Goal: Task Accomplishment & Management: Manage account settings

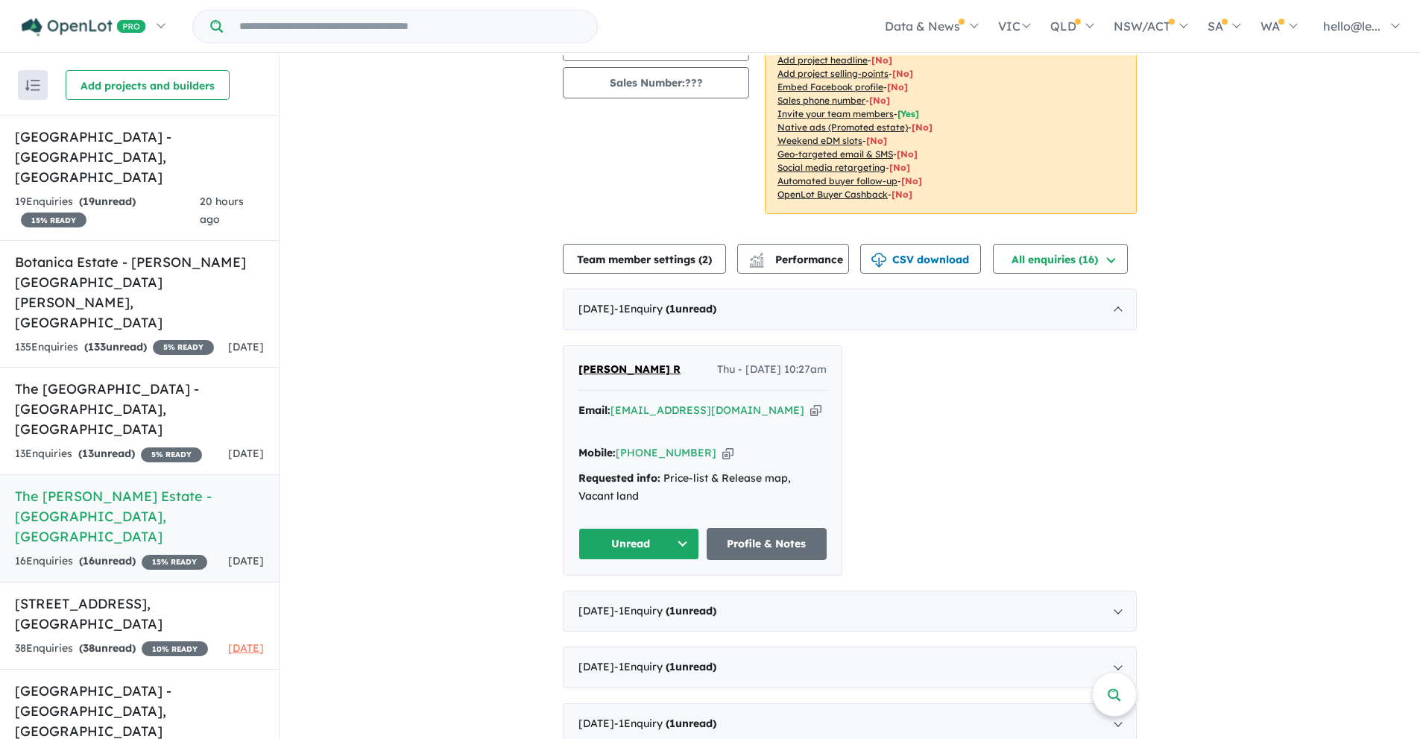
scroll to position [194, 0]
click at [793, 589] on div "[DATE] - 1 Enquir y ( 1 unread)" at bounding box center [850, 610] width 574 height 42
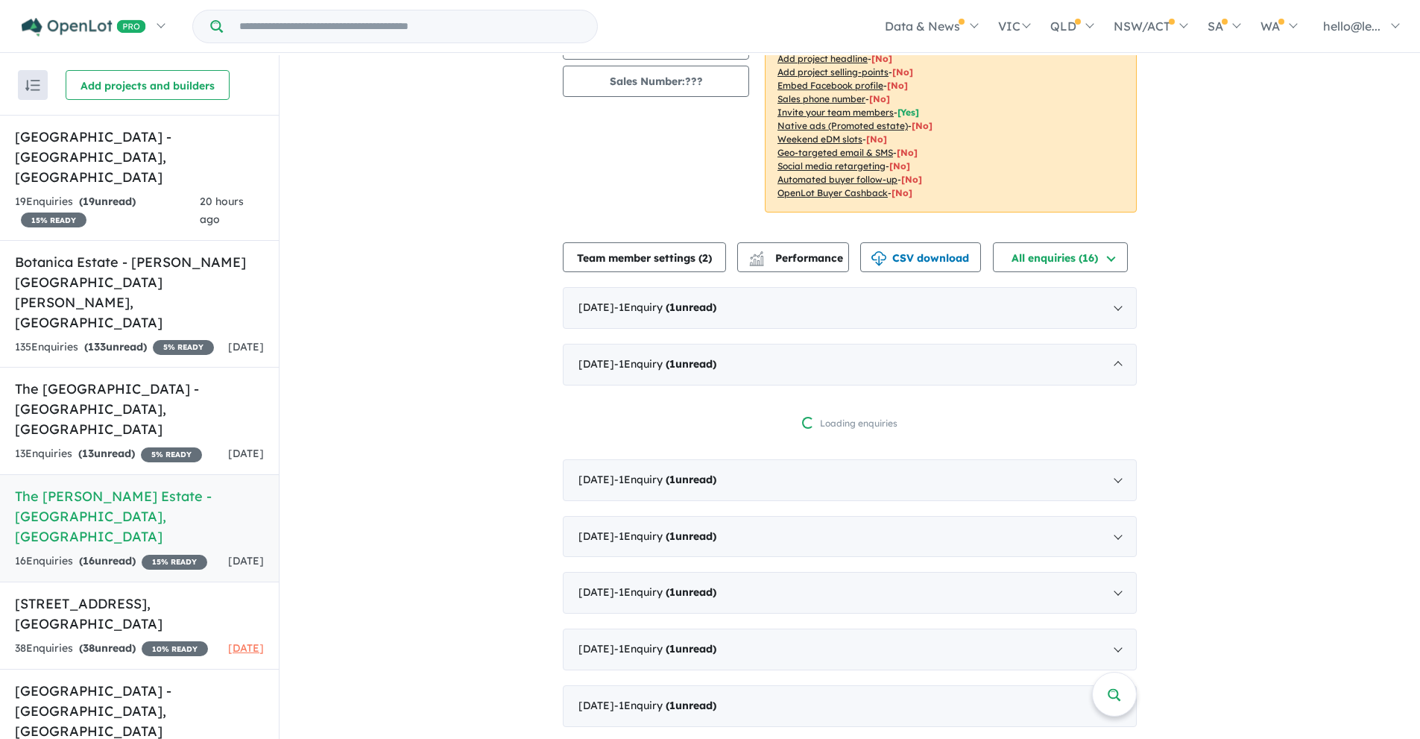
scroll to position [2, 0]
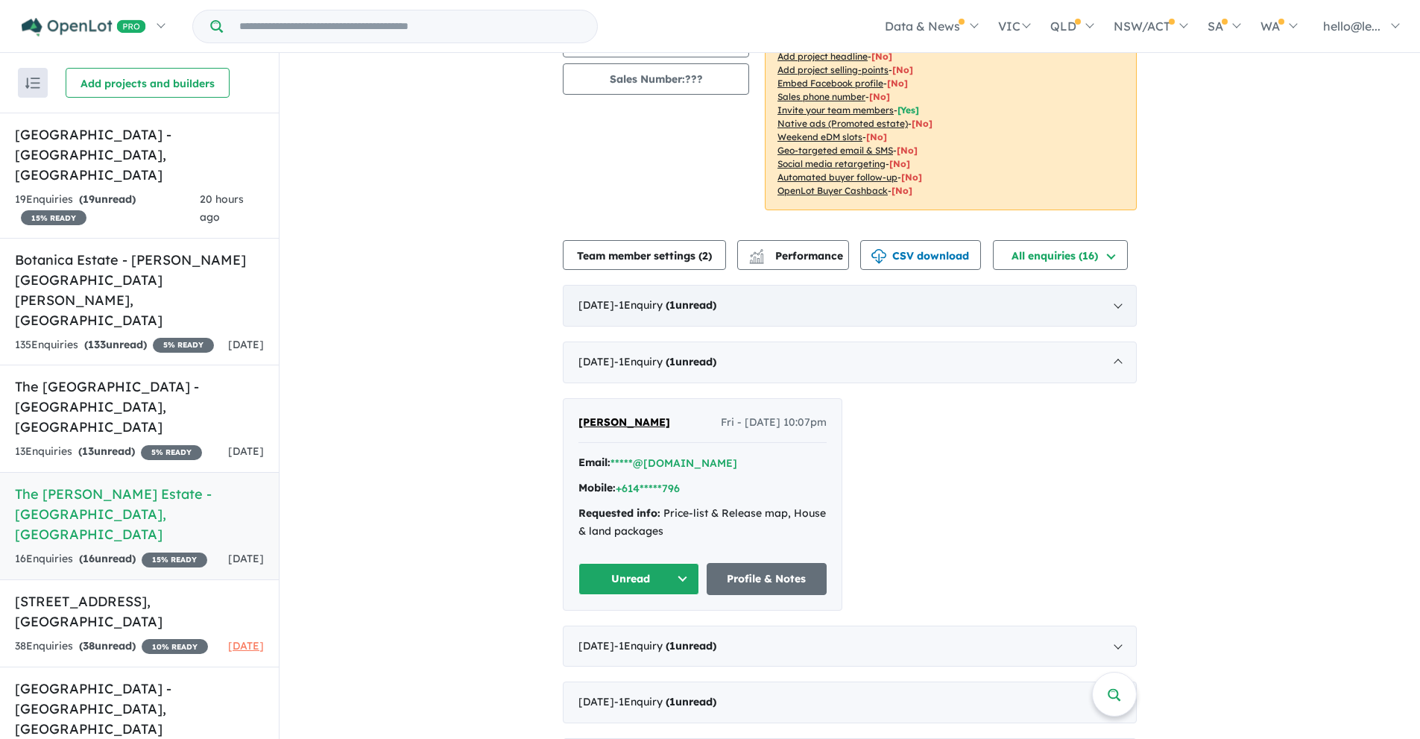
click at [790, 285] on div "[DATE] - 1 Enquir y ( 1 unread)" at bounding box center [850, 306] width 574 height 42
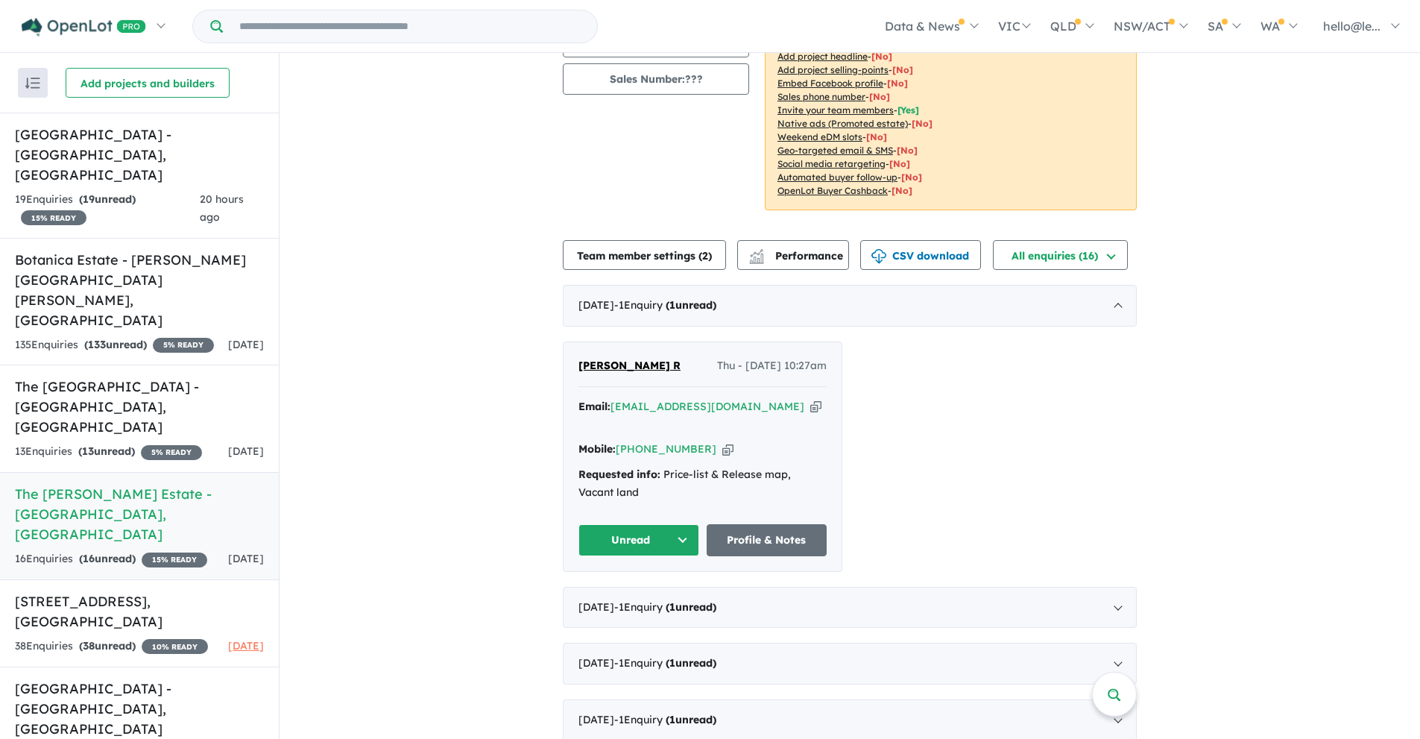
click at [810, 399] on icon "button" at bounding box center [815, 407] width 11 height 16
drag, startPoint x: 570, startPoint y: 356, endPoint x: 621, endPoint y: 352, distance: 50.8
click at [621, 352] on div "[PERSON_NAME] R Thu - [DATE] 10:27am Email: [EMAIL_ADDRESS][DOMAIN_NAME] Copied…" at bounding box center [702, 456] width 278 height 229
copy span "[PERSON_NAME]"
click at [722, 441] on icon "button" at bounding box center [727, 449] width 11 height 16
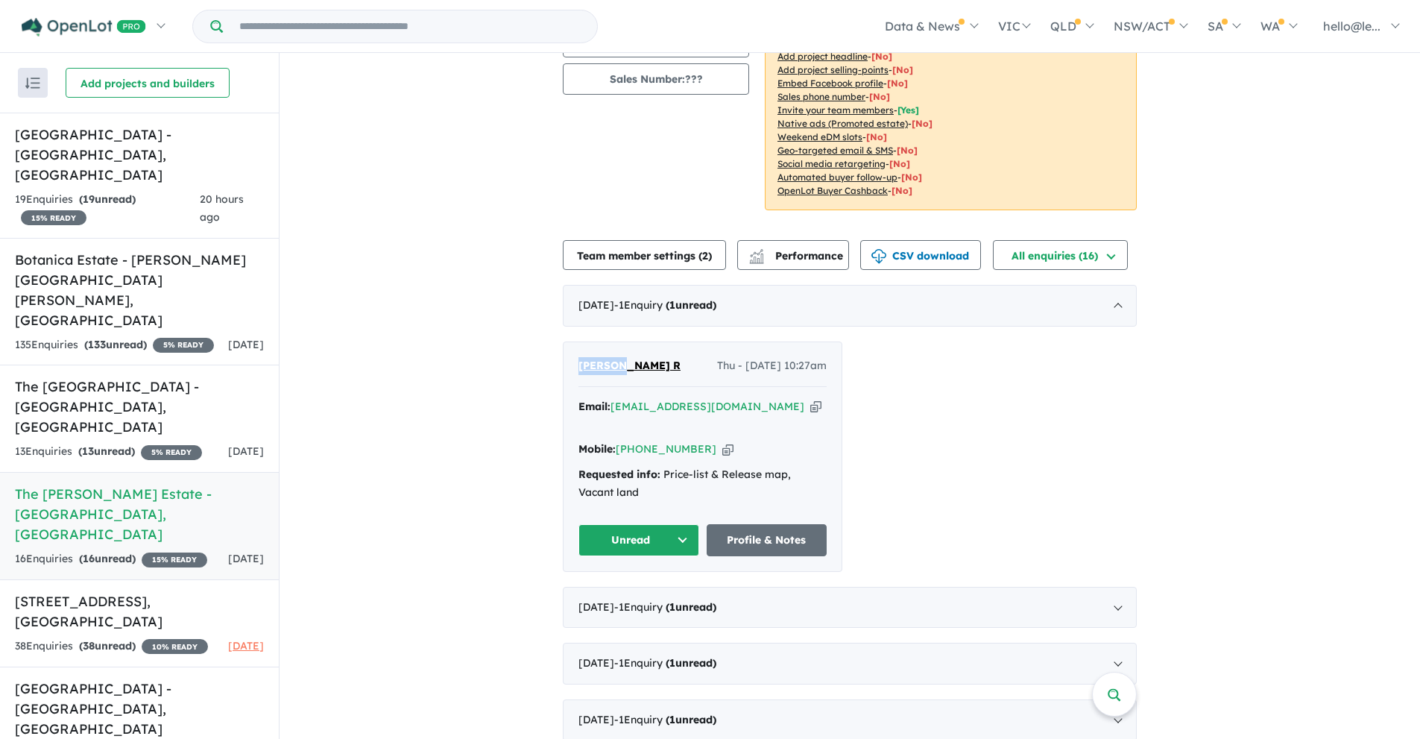
copy span "[PERSON_NAME]"
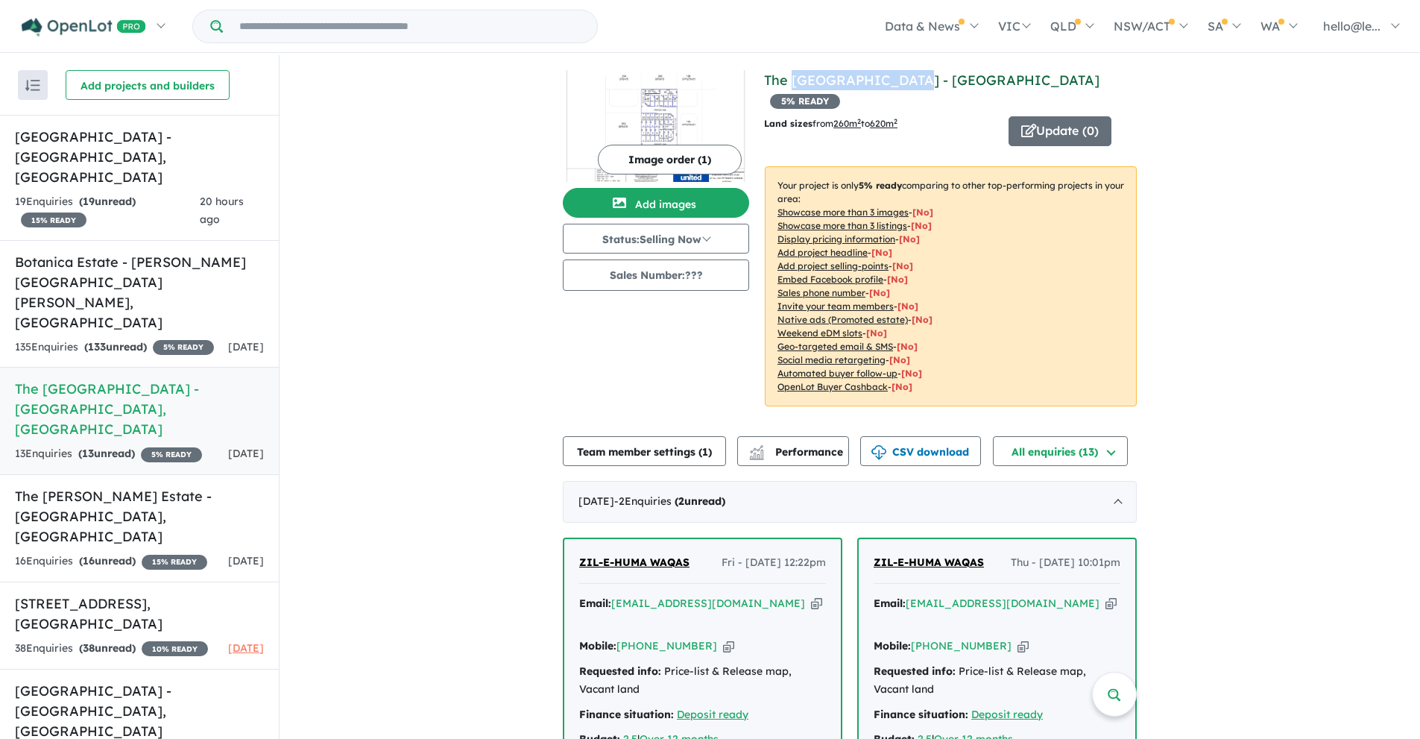
drag, startPoint x: 787, startPoint y: 89, endPoint x: 899, endPoint y: 84, distance: 111.9
click at [899, 84] on h4 "View 10 projects in your account The Boulevard Estate - Austral 5 % READY" at bounding box center [950, 90] width 373 height 40
copy link "Boulevard Estate"
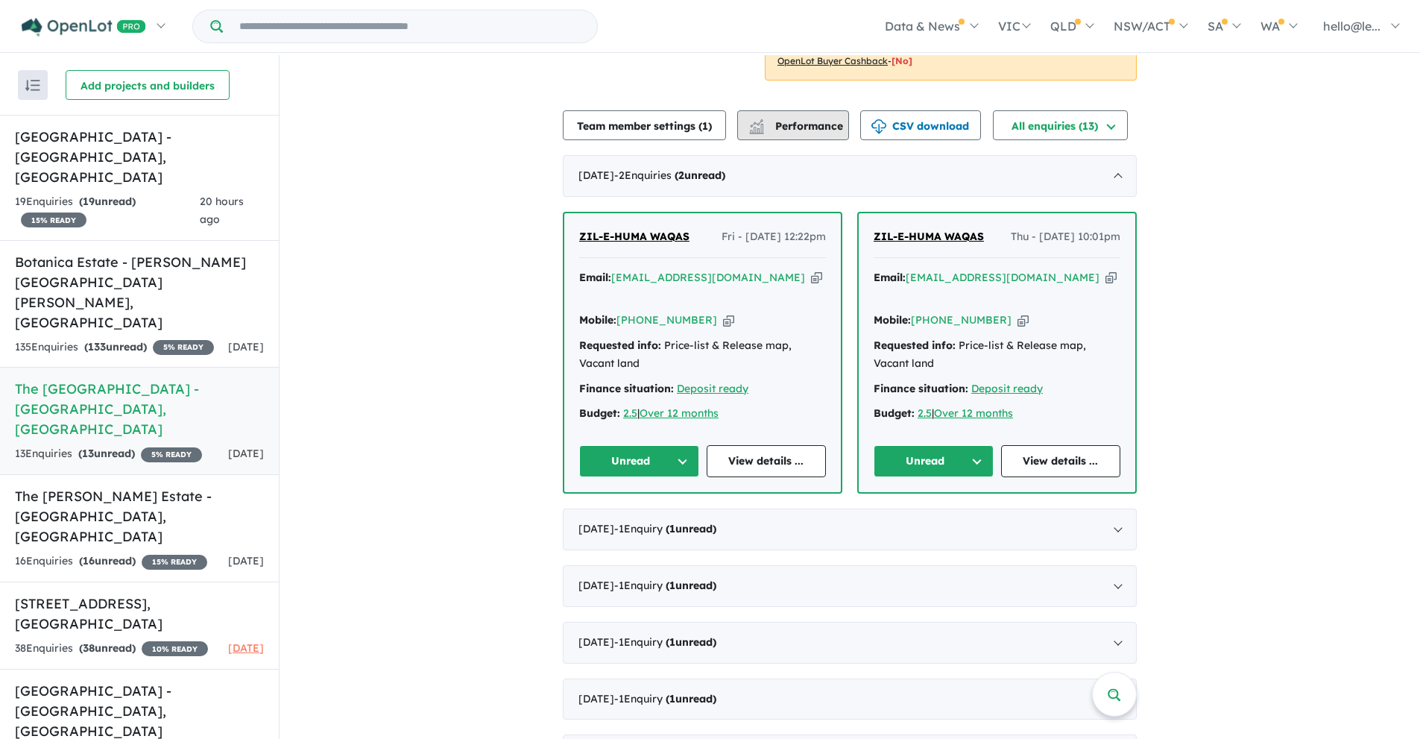
scroll to position [328, 0]
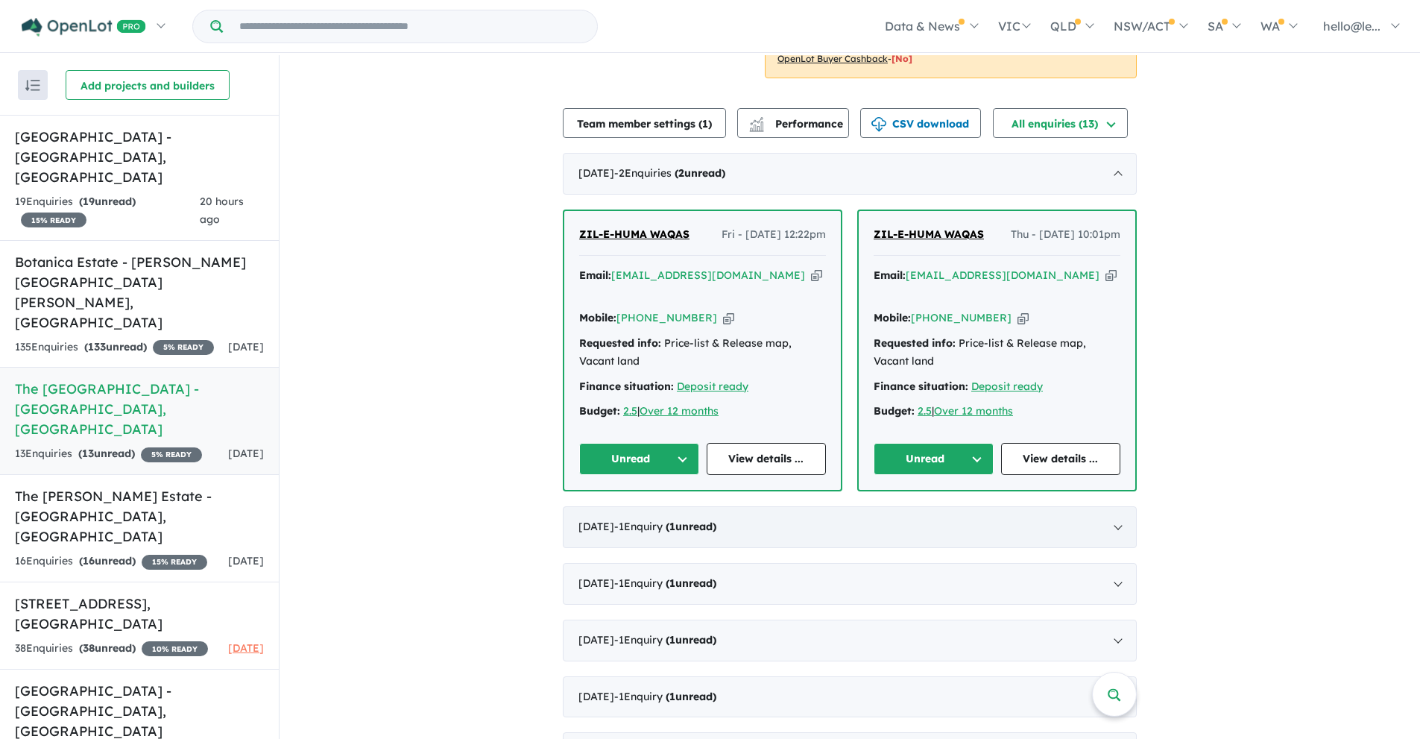
click at [748, 506] on div "July 2025 - 1 Enquir y ( 1 unread)" at bounding box center [850, 527] width 574 height 42
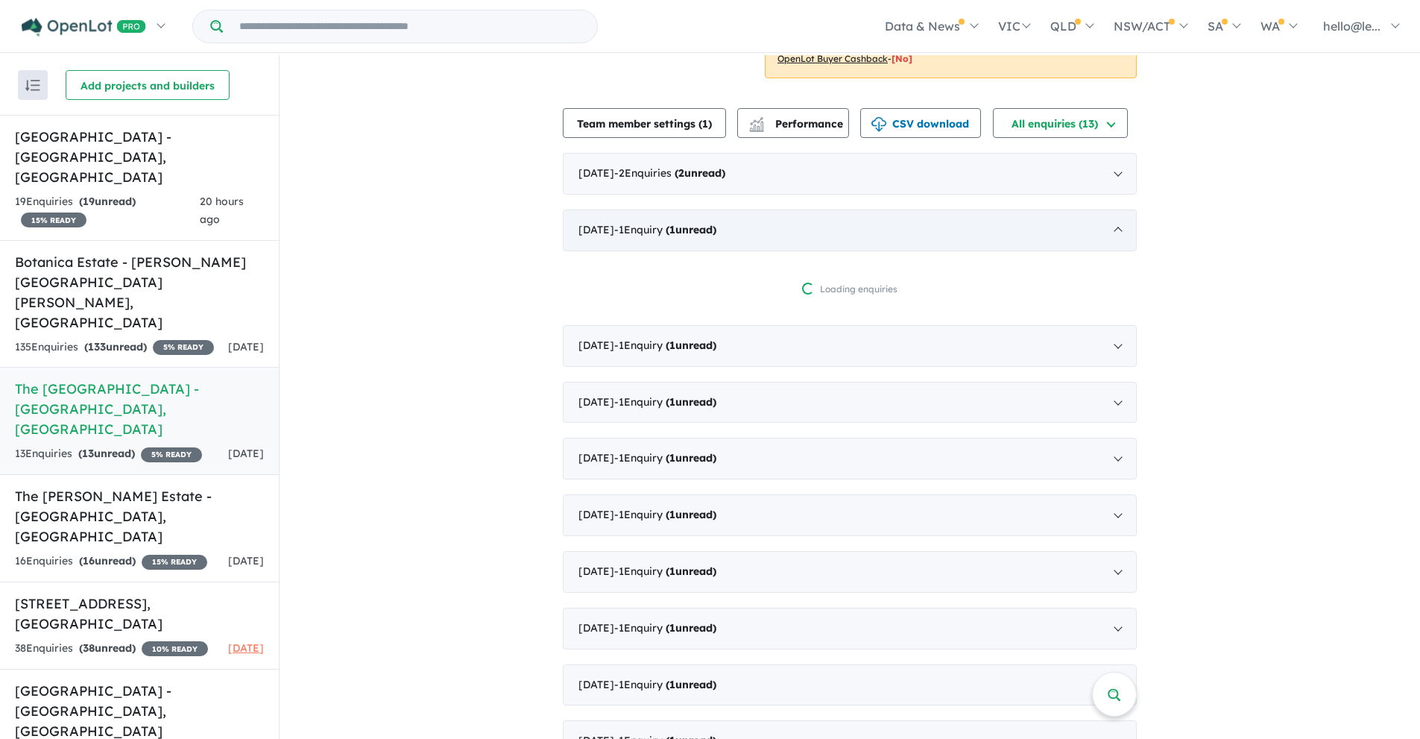
scroll to position [2, 0]
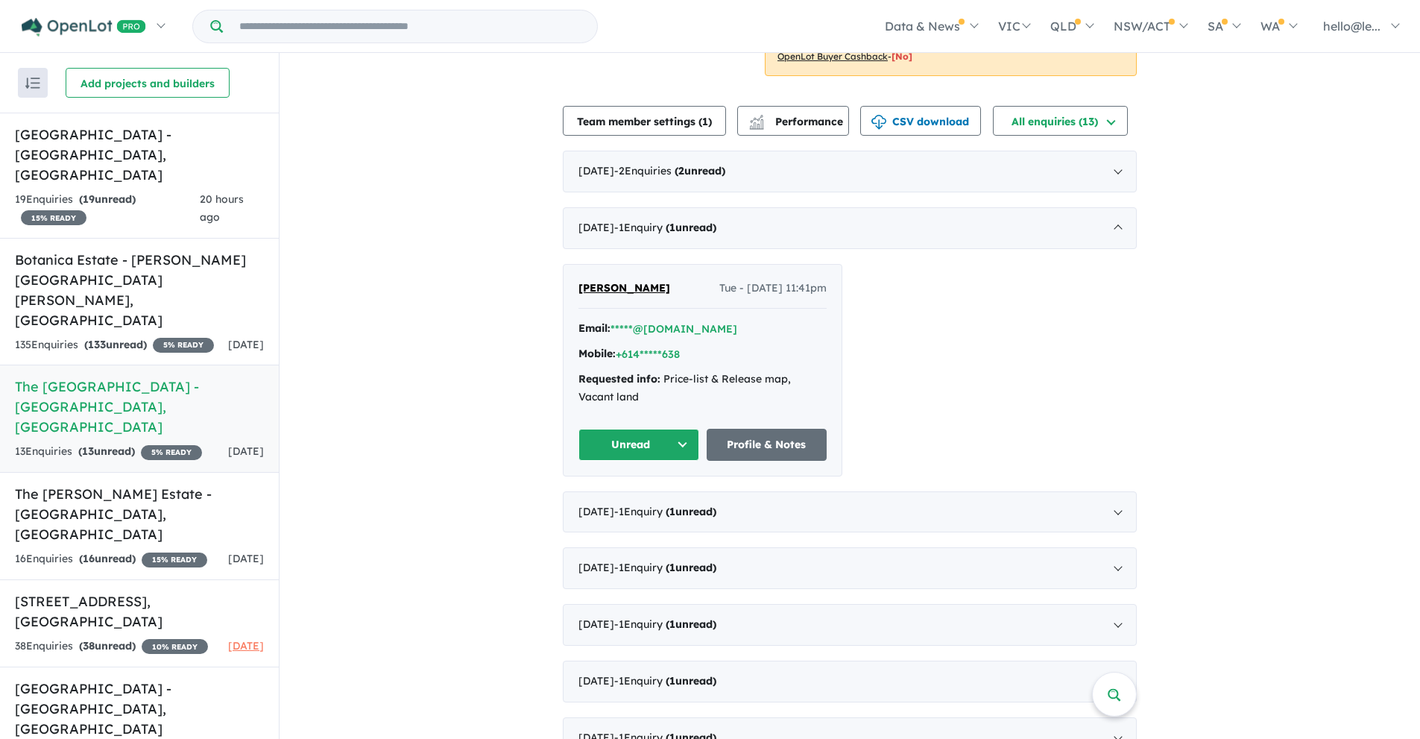
drag, startPoint x: 572, startPoint y: 267, endPoint x: 666, endPoint y: 267, distance: 94.7
click at [666, 267] on div "Hussin Kamandi Tue - 01/07/2025, 11:41pm Email: *****@icloud.com Mobile: +614**…" at bounding box center [702, 370] width 278 height 211
copy span "Hussin Kamandi"
click at [871, 491] on div "April 2025 - 1 Enquir y ( 1 unread)" at bounding box center [850, 512] width 574 height 42
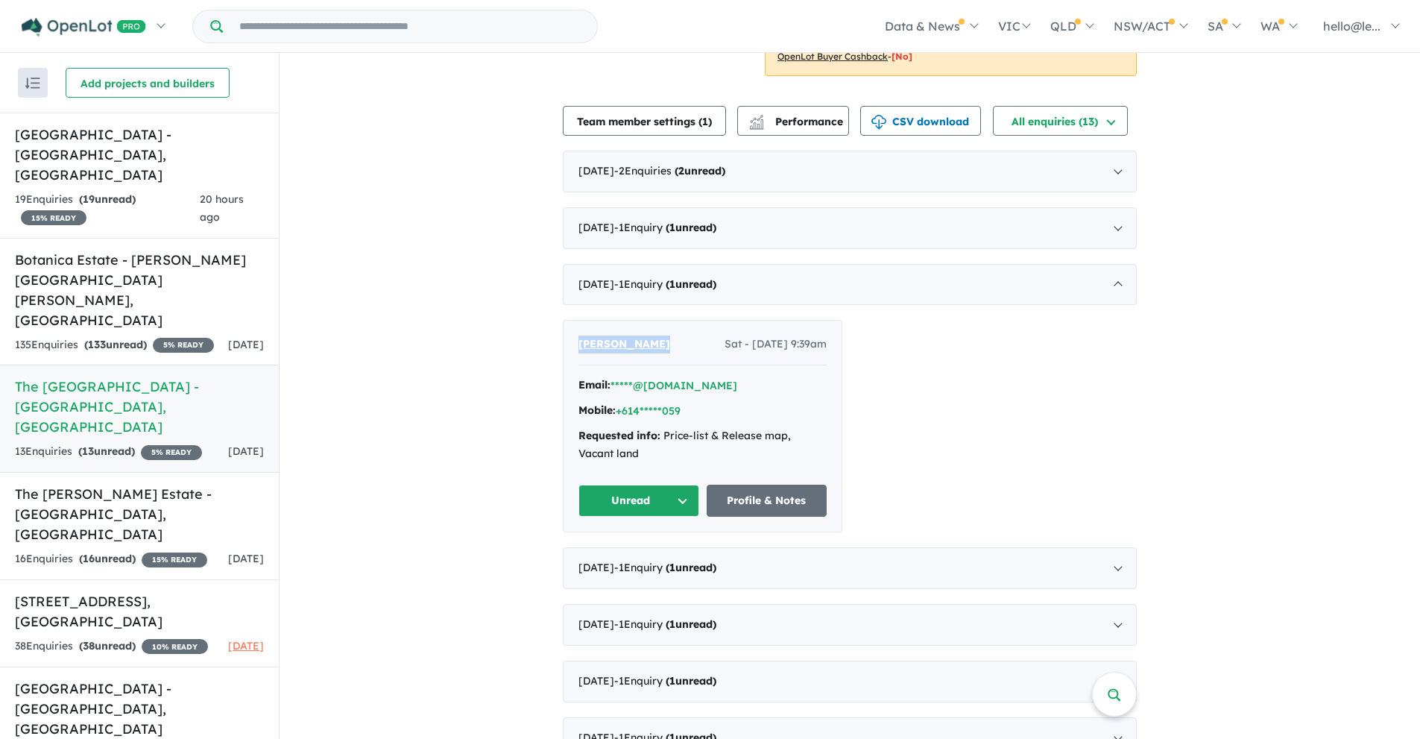
drag, startPoint x: 569, startPoint y: 330, endPoint x: 663, endPoint y: 333, distance: 94.7
click at [663, 333] on div "Paresh Wadhar Sat - 26/04/2025, 9:39am Email: *****@hotmail.com Mobile: +614***…" at bounding box center [702, 425] width 278 height 211
copy span "Paresh Wadhar"
click at [666, 547] on div "January 2025 - 1 Enquir y ( 1 unread)" at bounding box center [850, 568] width 574 height 42
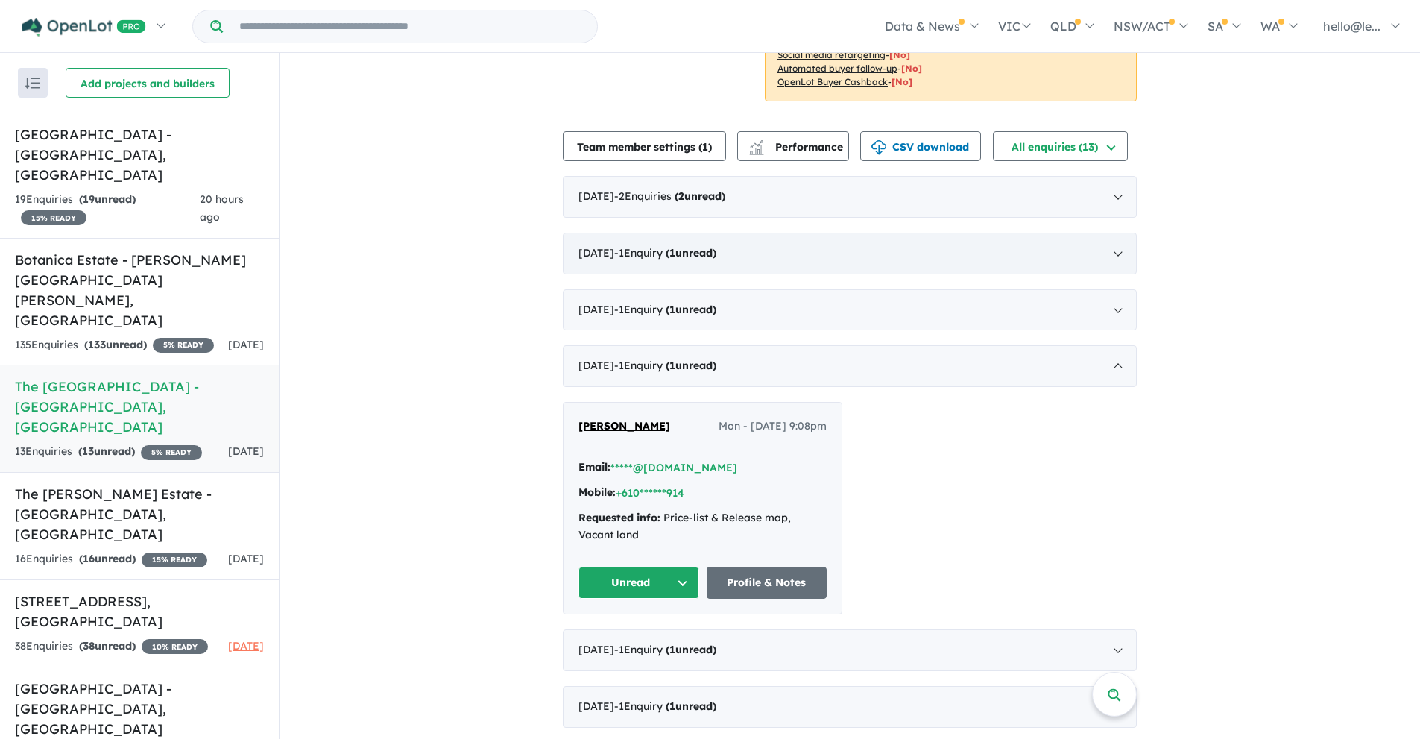
scroll to position [302, 0]
click at [698, 190] on span "- 2 Enquir ies ( 2 unread)" at bounding box center [669, 196] width 111 height 13
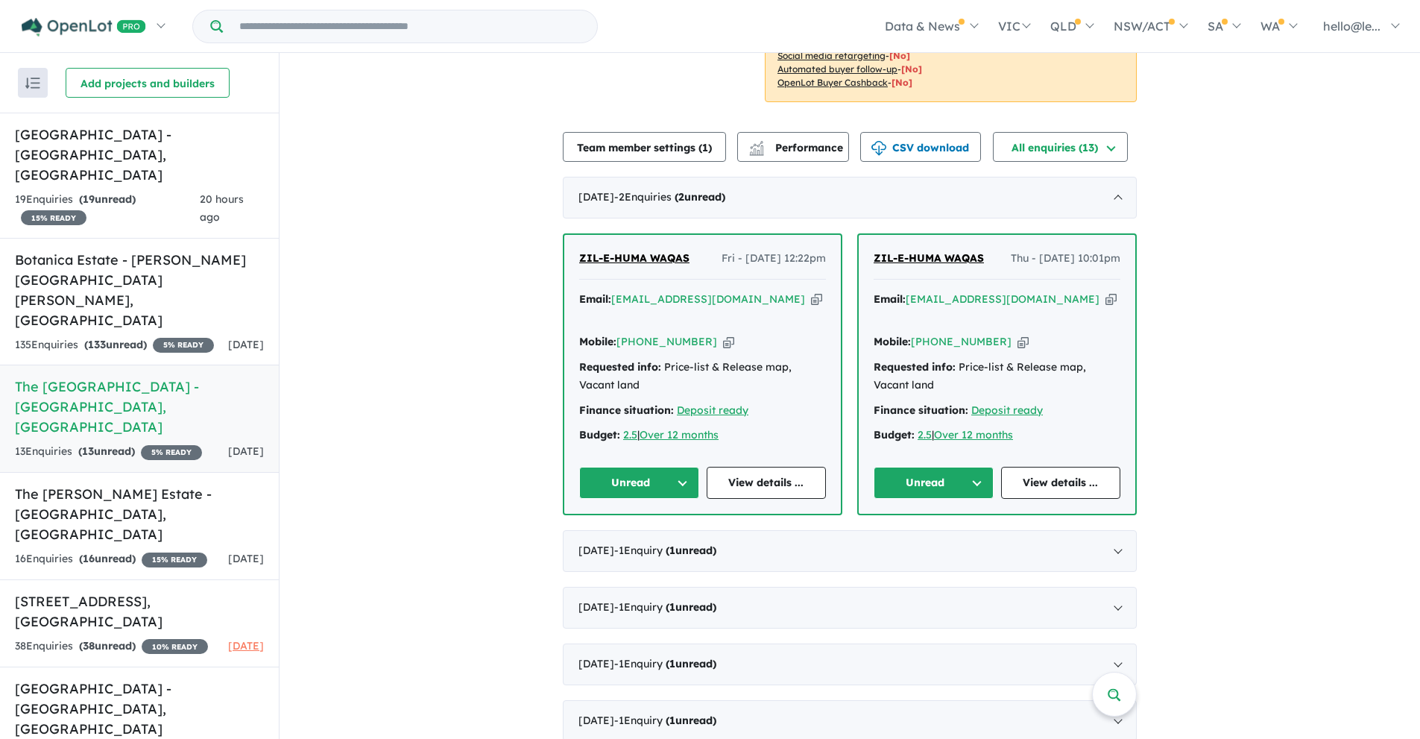
click at [811, 291] on icon "button" at bounding box center [816, 299] width 11 height 16
copy span "Paresh Wadhar"
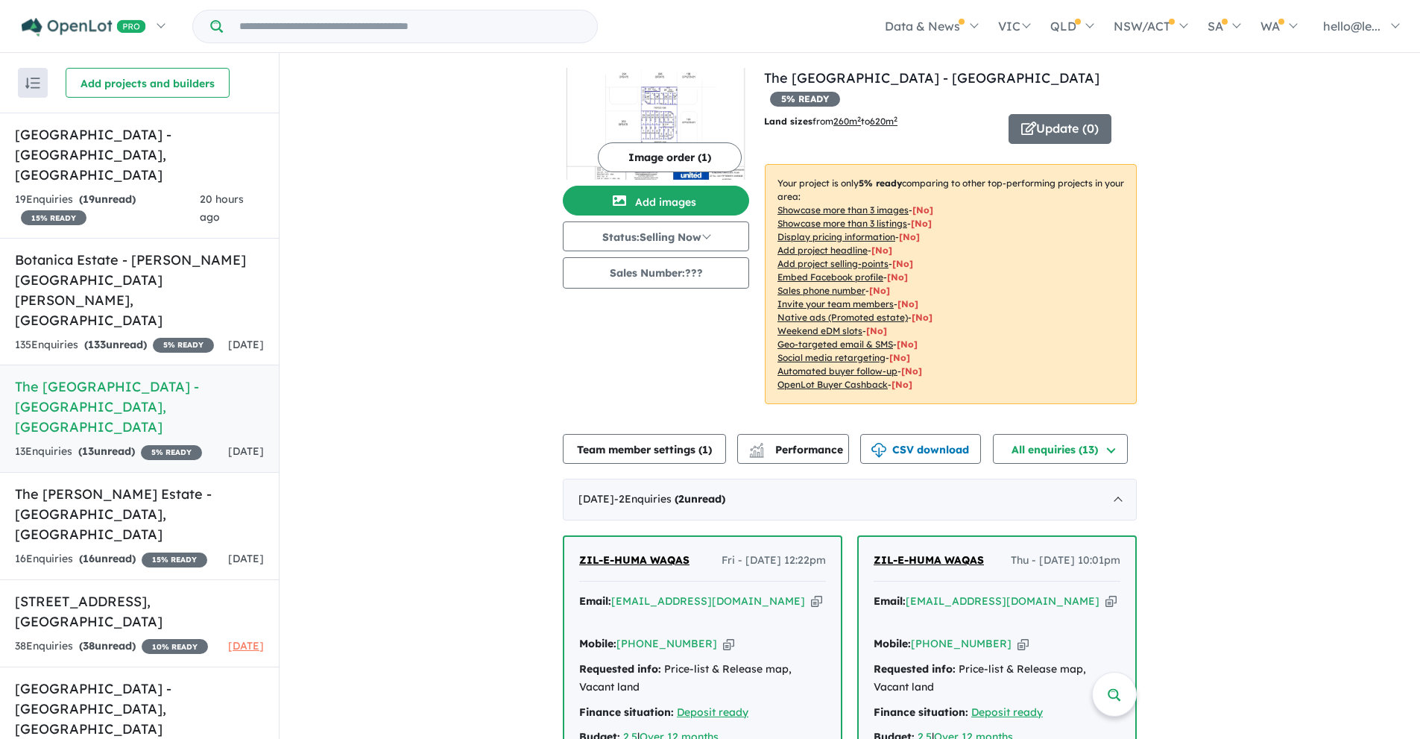
click at [811, 593] on icon "button" at bounding box center [816, 601] width 11 height 16
copy span "Paresh Wadhar"
click at [723, 636] on icon "button" at bounding box center [728, 644] width 11 height 16
copy span "Paresh Wadhar"
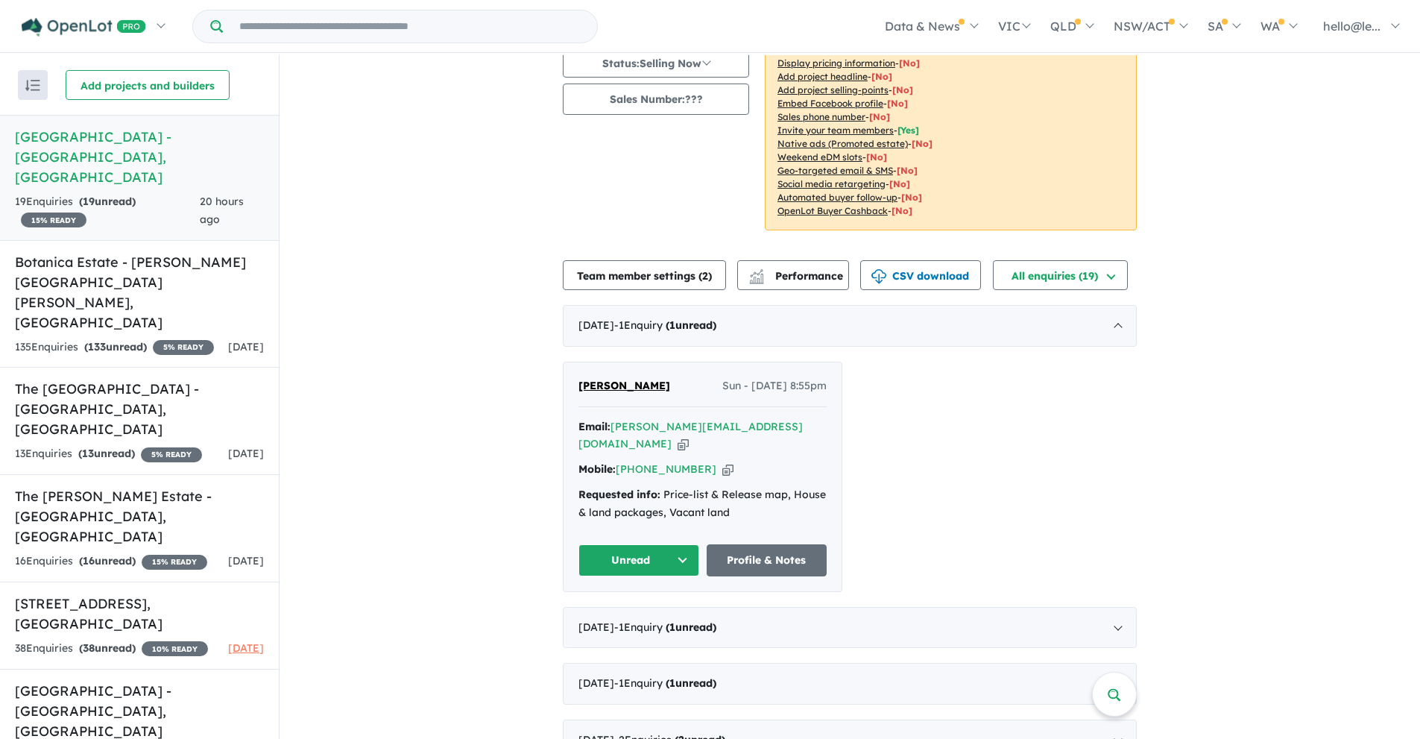
scroll to position [182, 0]
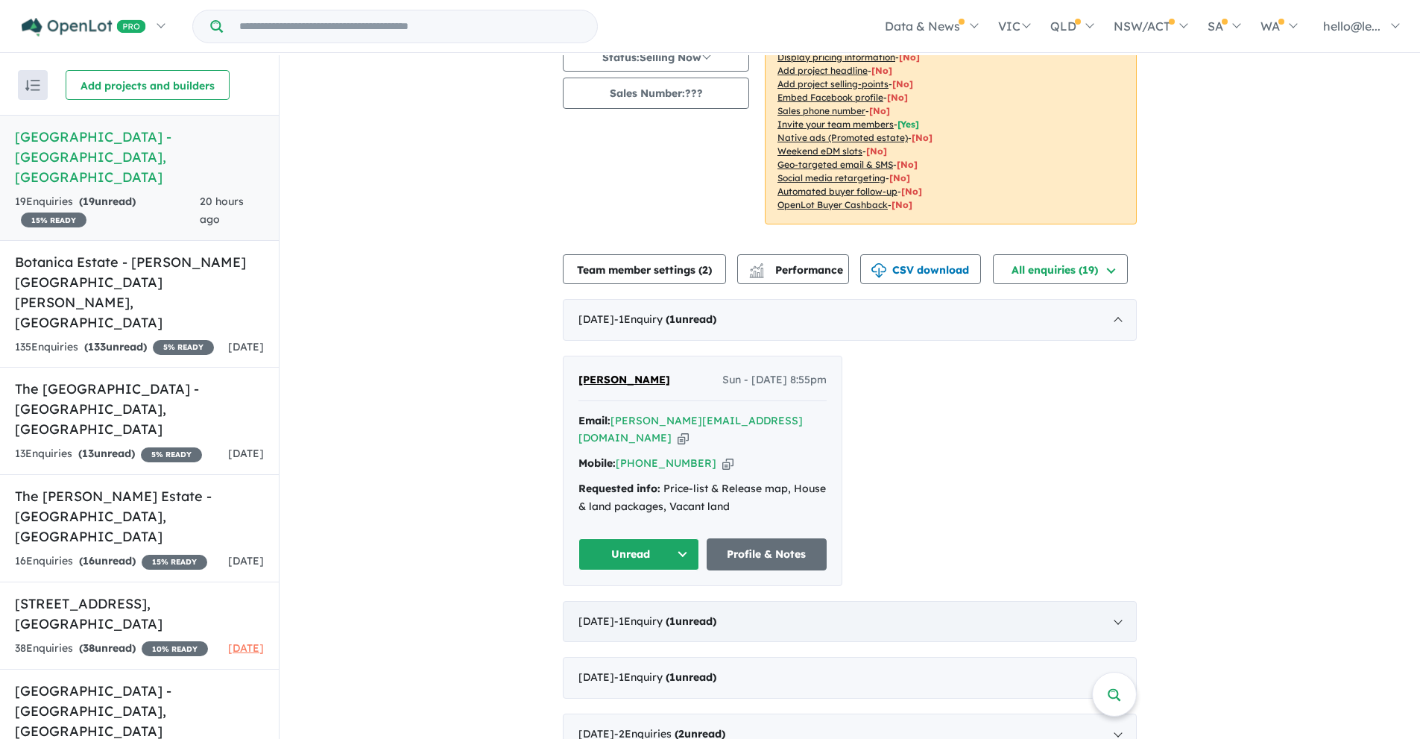
click at [677, 614] on span "- 1 Enquir y ( 1 unread)" at bounding box center [665, 620] width 102 height 13
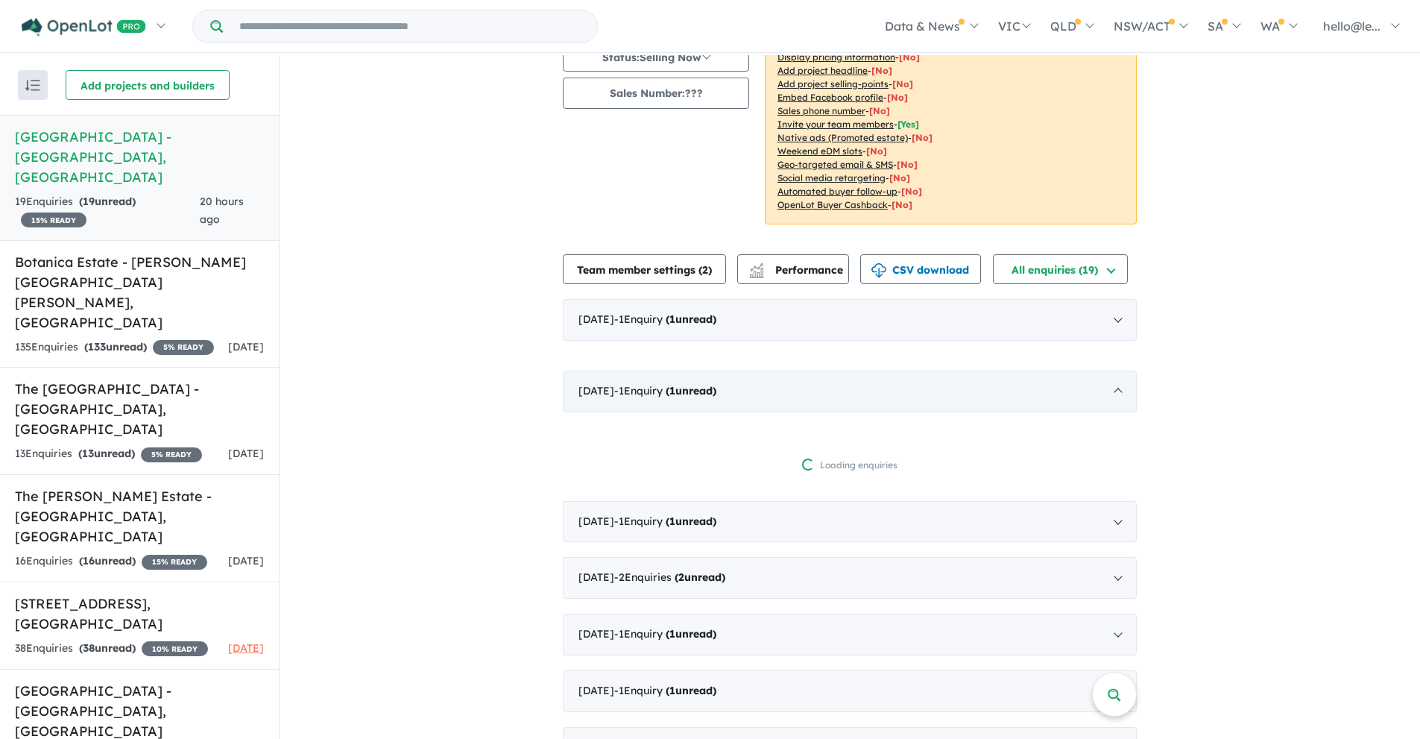
scroll to position [2, 0]
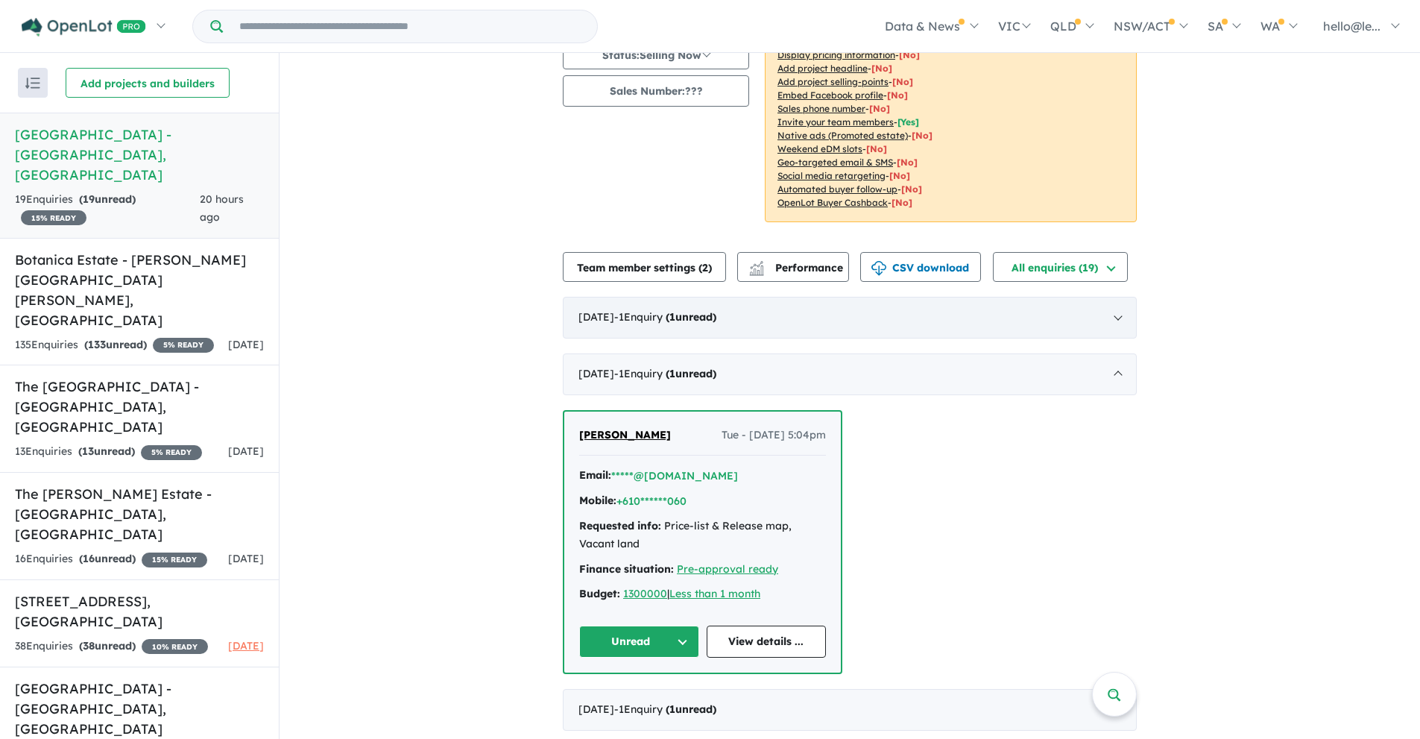
click at [689, 310] on span "- 1 Enquir y ( 1 unread)" at bounding box center [665, 316] width 102 height 13
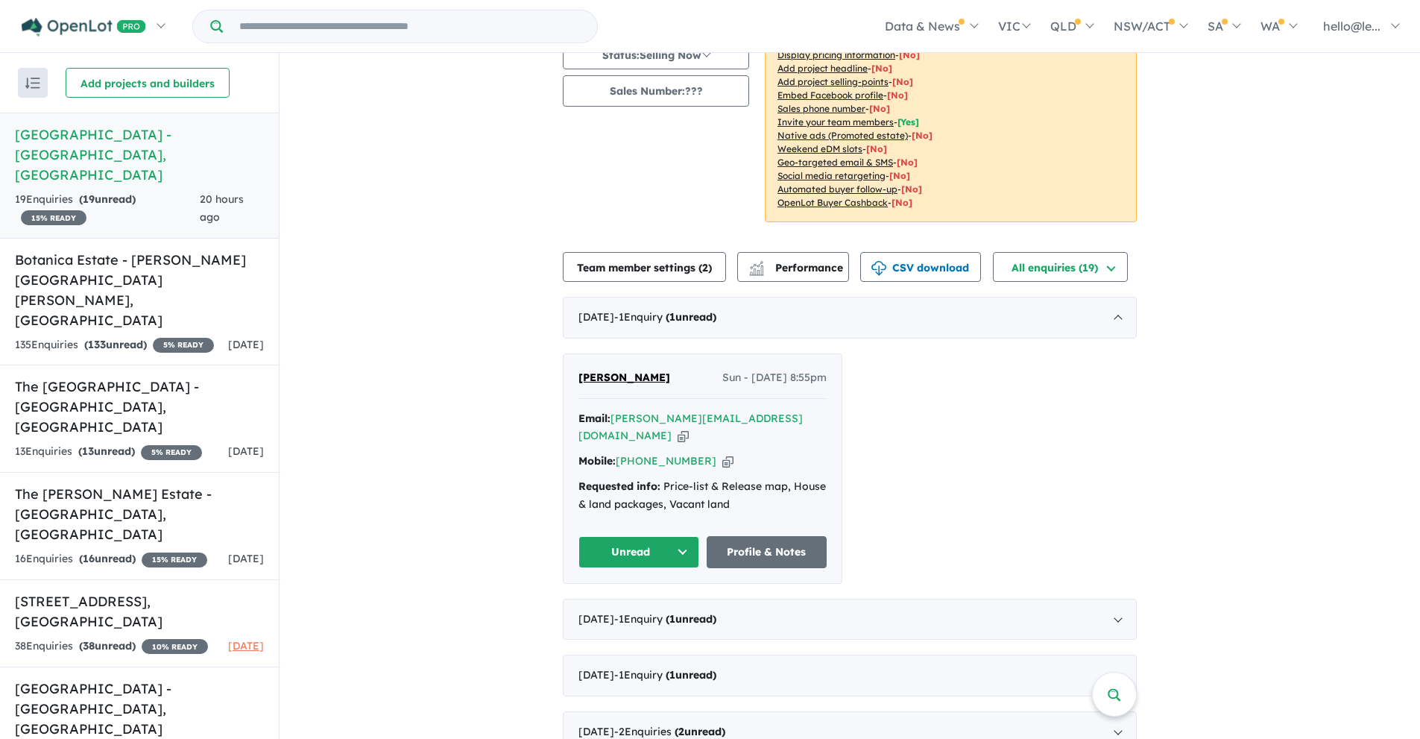
click at [689, 428] on icon "button" at bounding box center [682, 436] width 11 height 16
drag, startPoint x: 565, startPoint y: 362, endPoint x: 613, endPoint y: 367, distance: 47.9
click at [613, 367] on div "Edward G Sun - 14/09/2025, 8:55pm Email: edward_gunawan@hotmail.com Copied! Mob…" at bounding box center [702, 468] width 278 height 229
copy span "Edward"
click at [722, 453] on icon "button" at bounding box center [727, 461] width 11 height 16
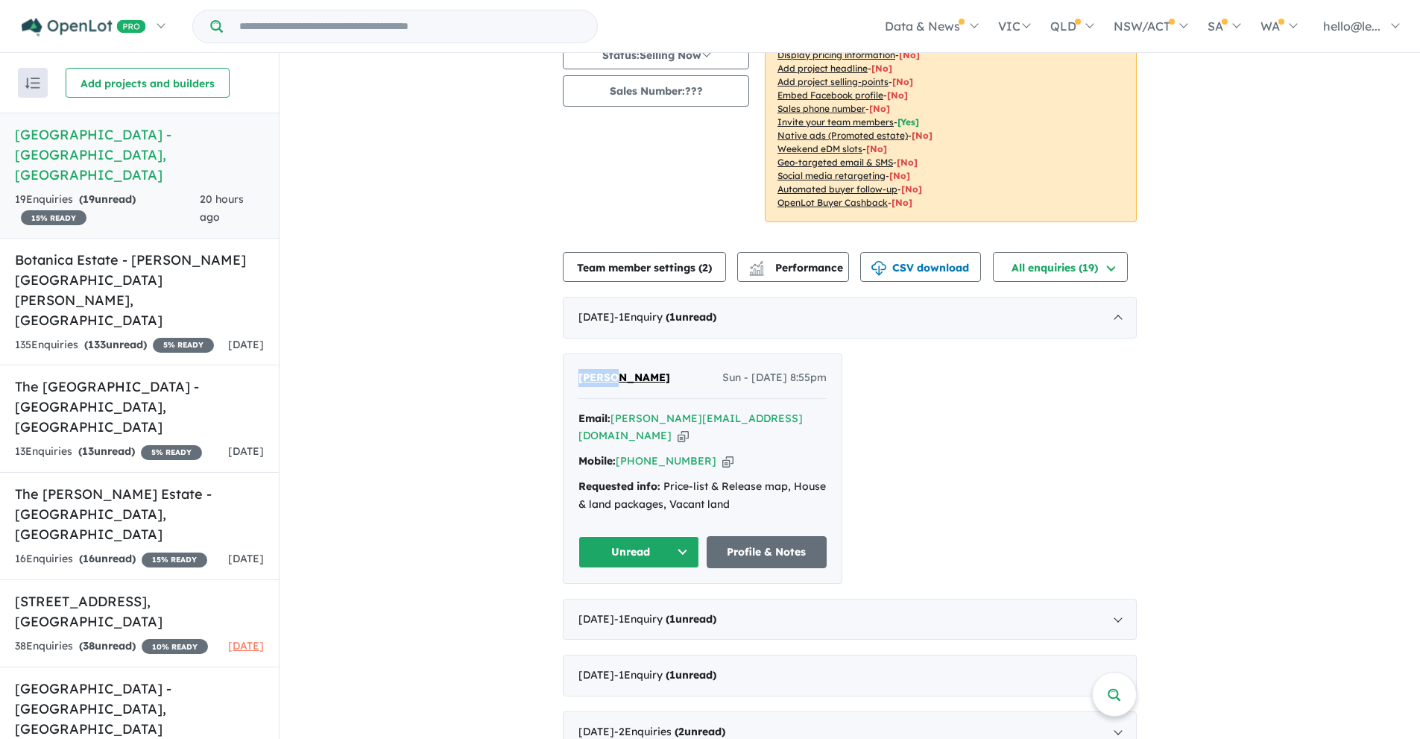
copy span "Edward"
